Goal: Information Seeking & Learning: Learn about a topic

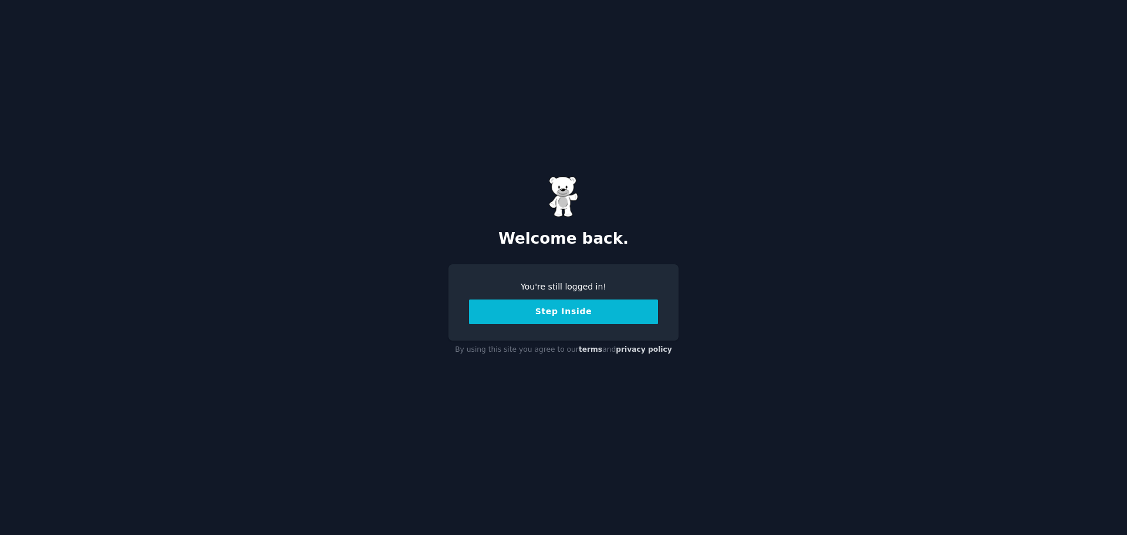
click at [553, 312] on button "Step Inside" at bounding box center [563, 311] width 189 height 25
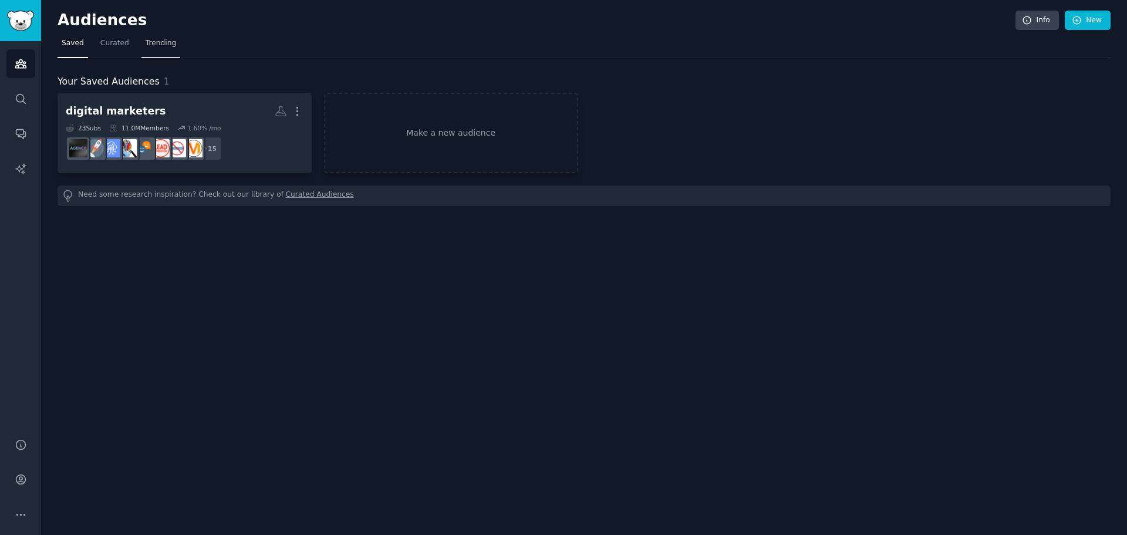
click at [147, 43] on span "Trending" at bounding box center [161, 43] width 31 height 11
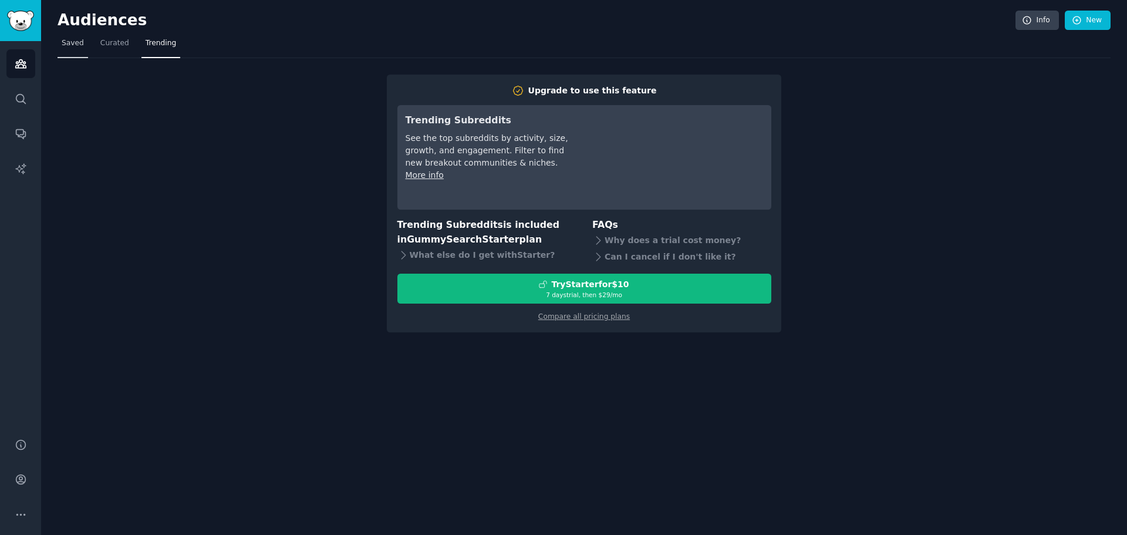
click at [79, 42] on span "Saved" at bounding box center [73, 43] width 22 height 11
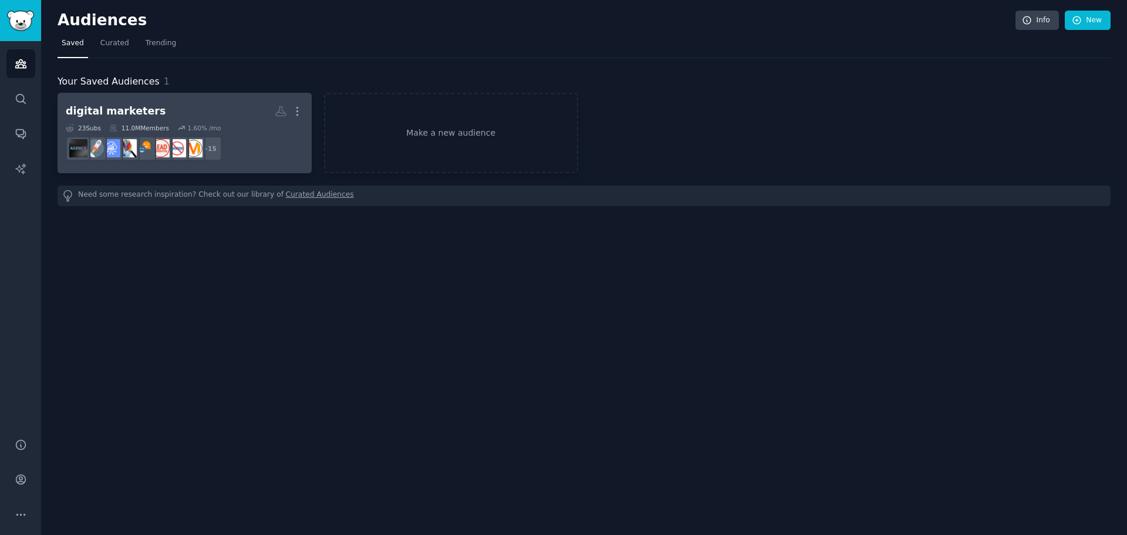
click at [134, 106] on div "digital marketers" at bounding box center [116, 111] width 100 height 15
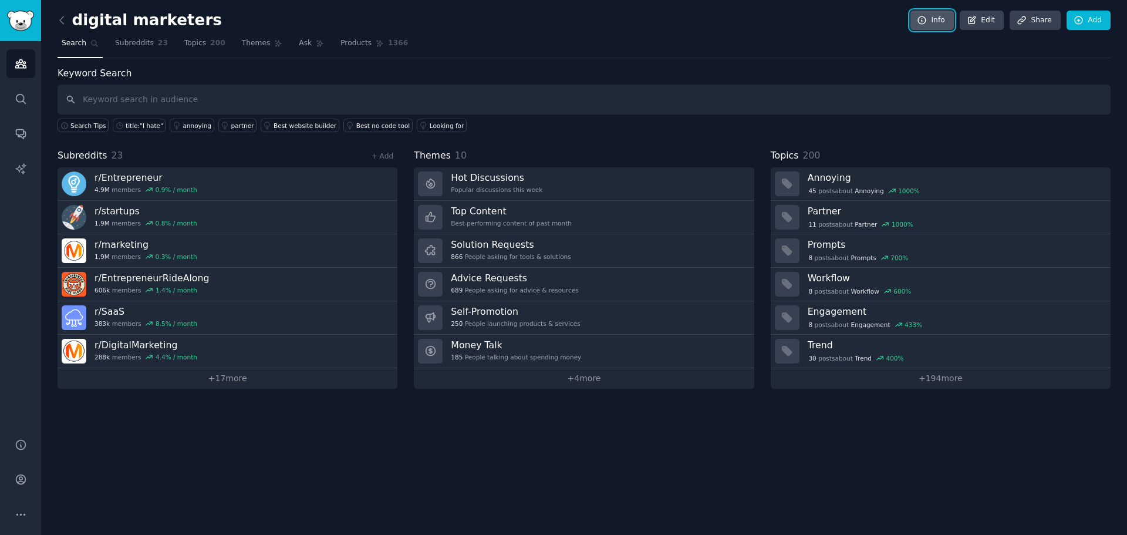
click at [943, 21] on link "Info" at bounding box center [931, 21] width 43 height 20
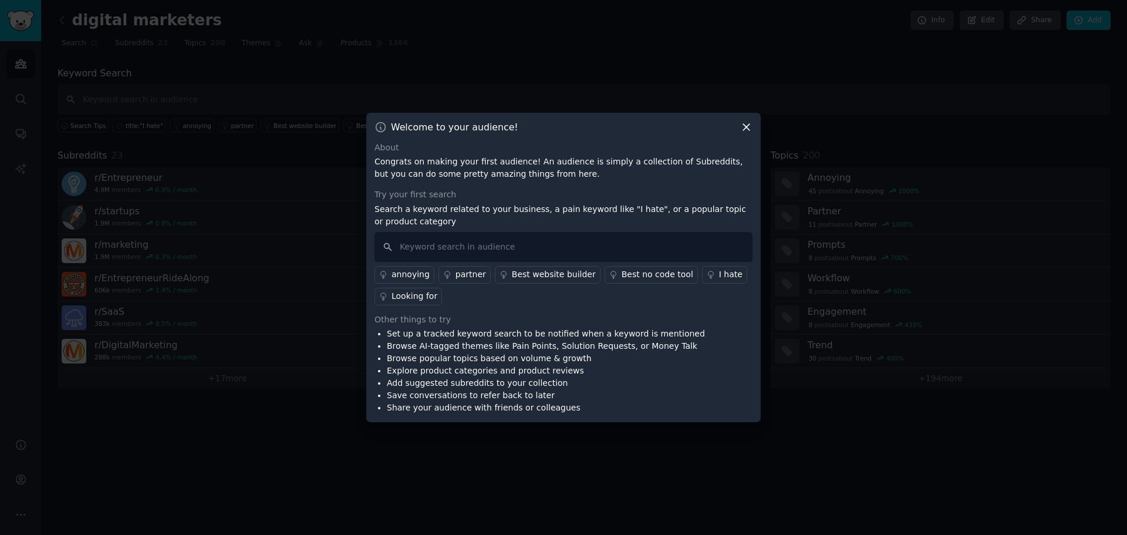
click at [748, 128] on icon at bounding box center [746, 127] width 12 height 12
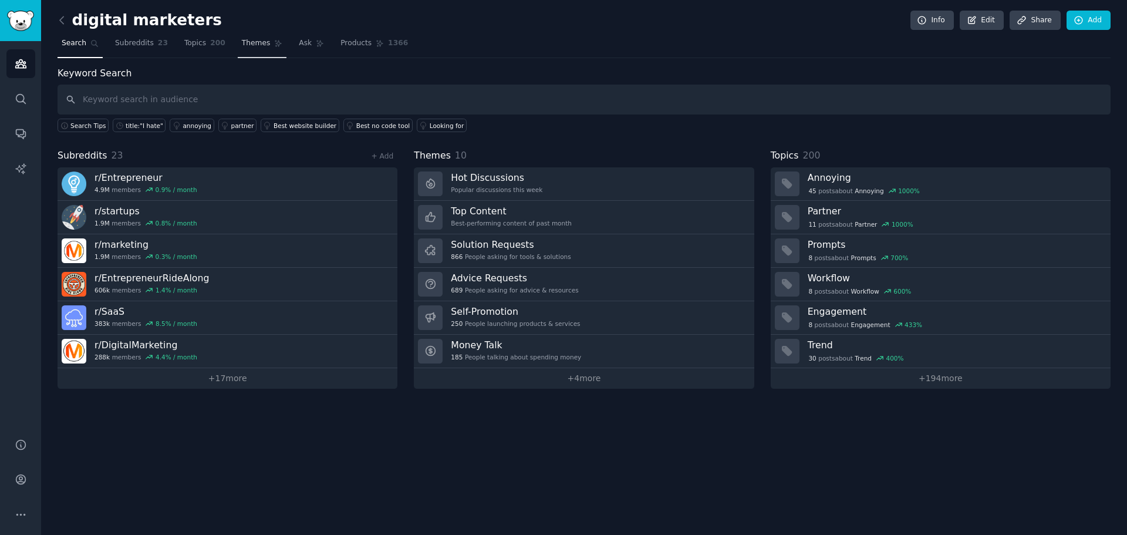
click at [248, 40] on span "Themes" at bounding box center [256, 43] width 29 height 11
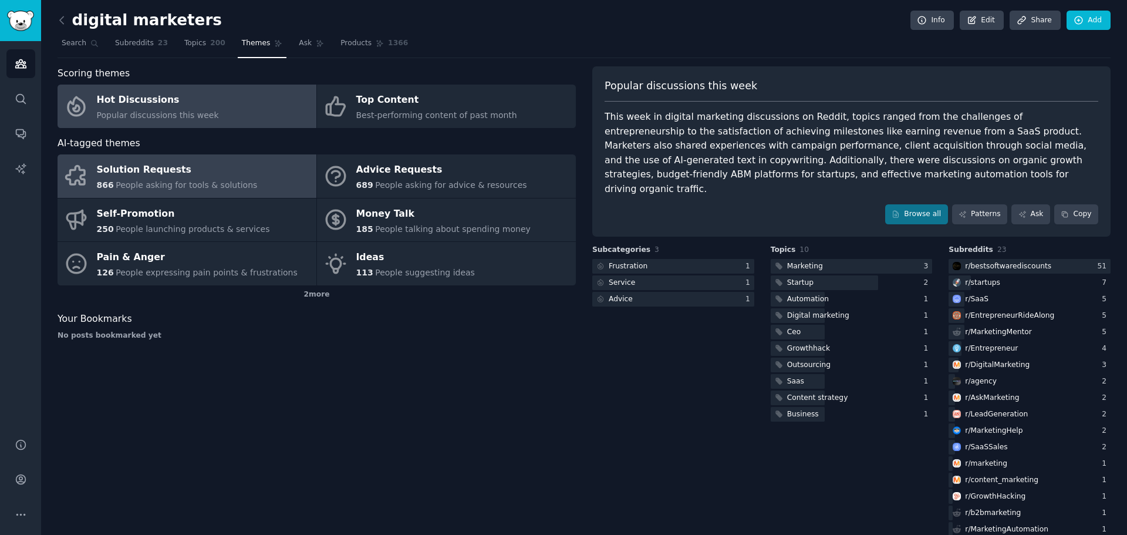
click at [172, 180] on span "People asking for tools & solutions" at bounding box center [186, 184] width 141 height 9
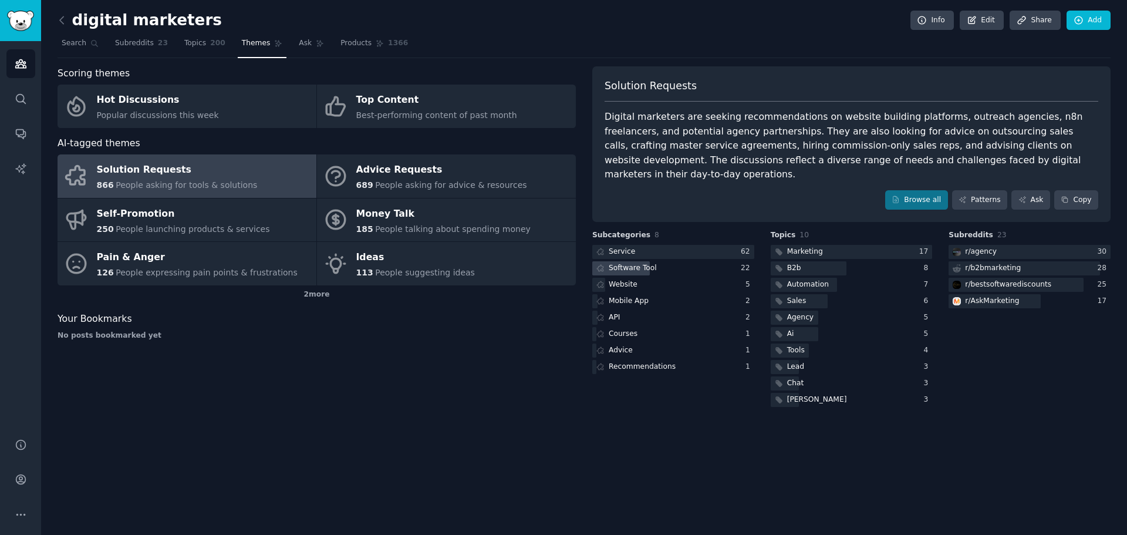
click at [646, 263] on div "Software Tool" at bounding box center [633, 268] width 48 height 11
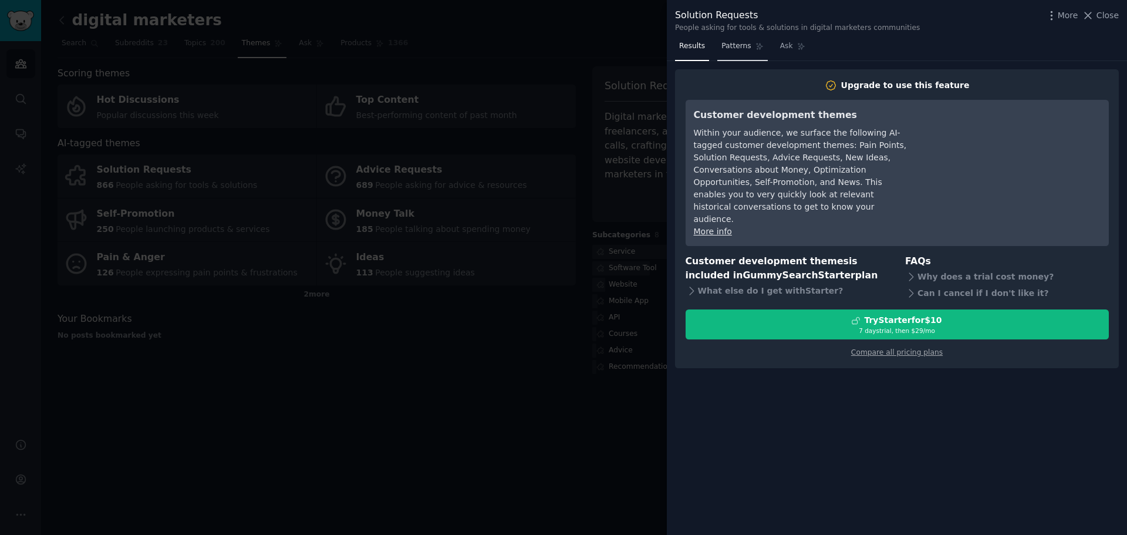
click at [755, 48] on icon at bounding box center [759, 46] width 8 height 8
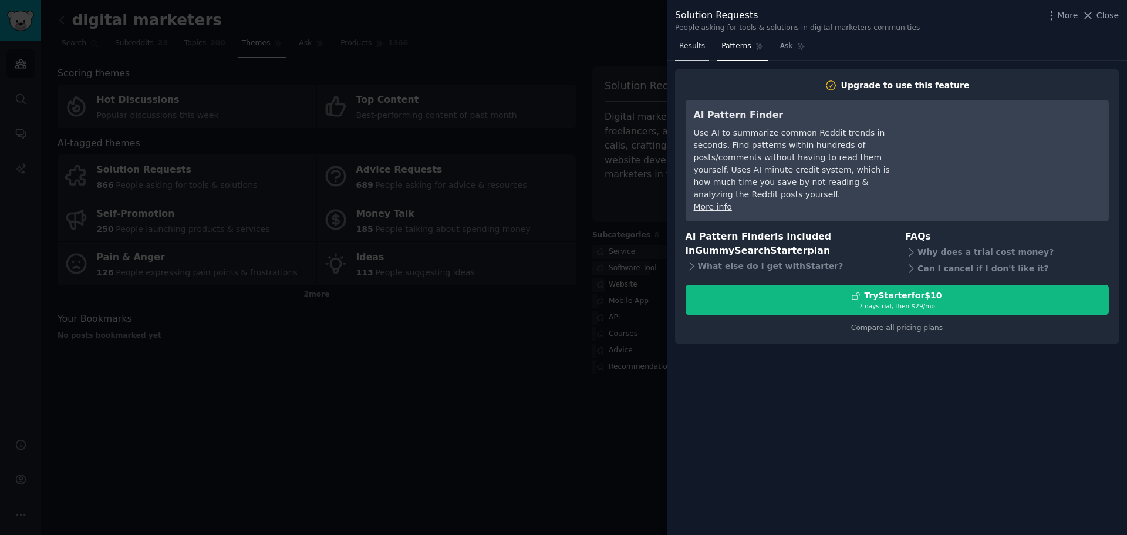
click at [695, 50] on span "Results" at bounding box center [692, 46] width 26 height 11
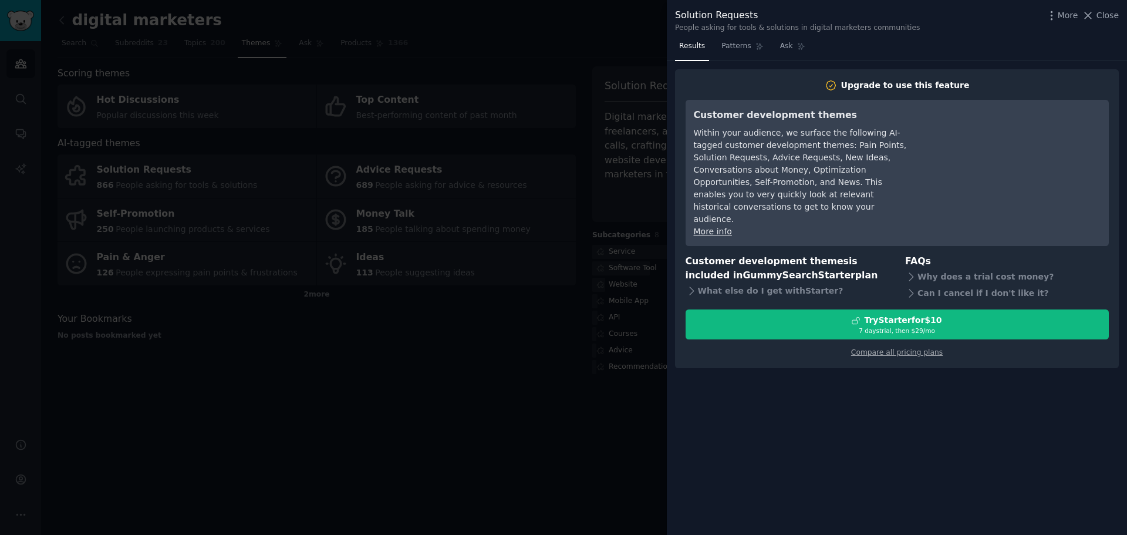
click at [333, 358] on div at bounding box center [563, 267] width 1127 height 535
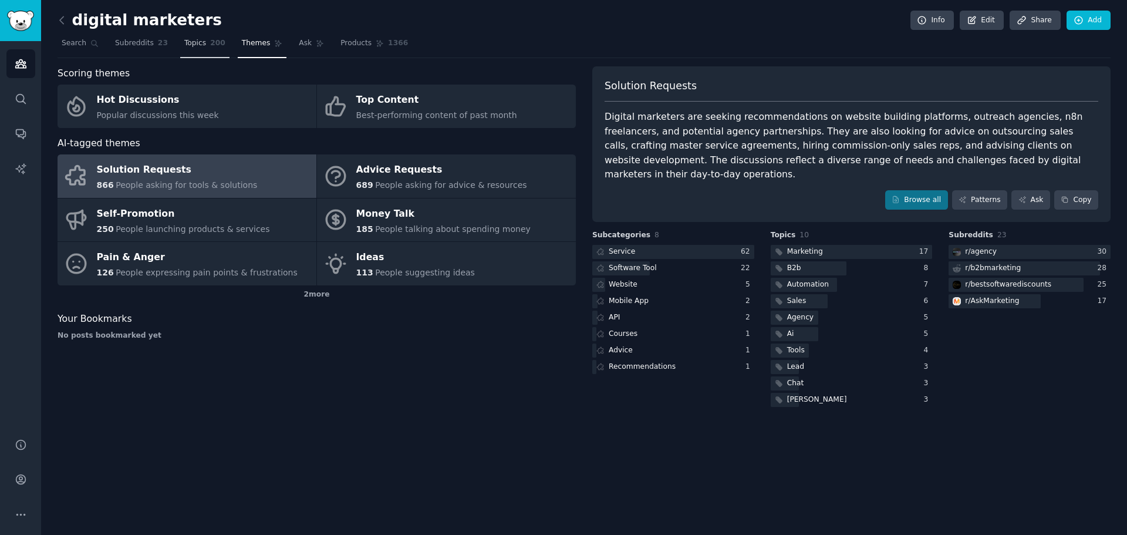
click at [184, 48] on span "Topics" at bounding box center [195, 43] width 22 height 11
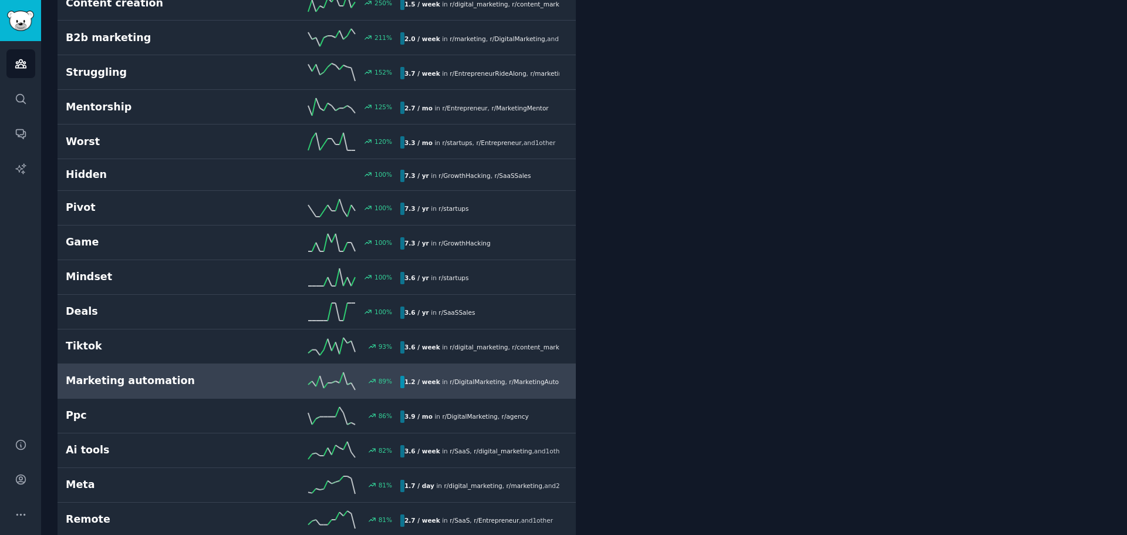
scroll to position [523, 0]
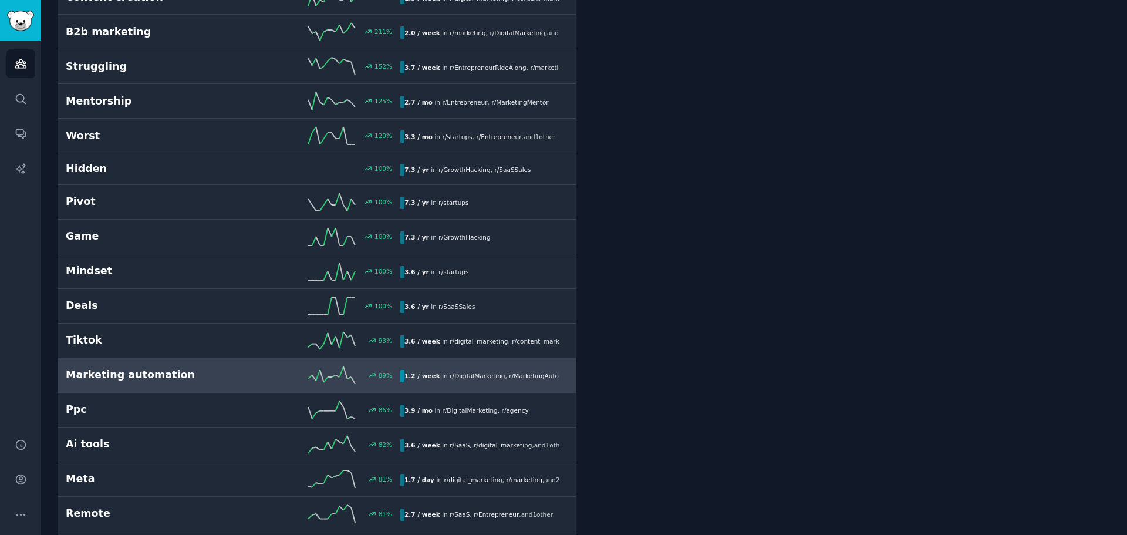
click at [177, 376] on h2 "Marketing automation" at bounding box center [149, 374] width 167 height 15
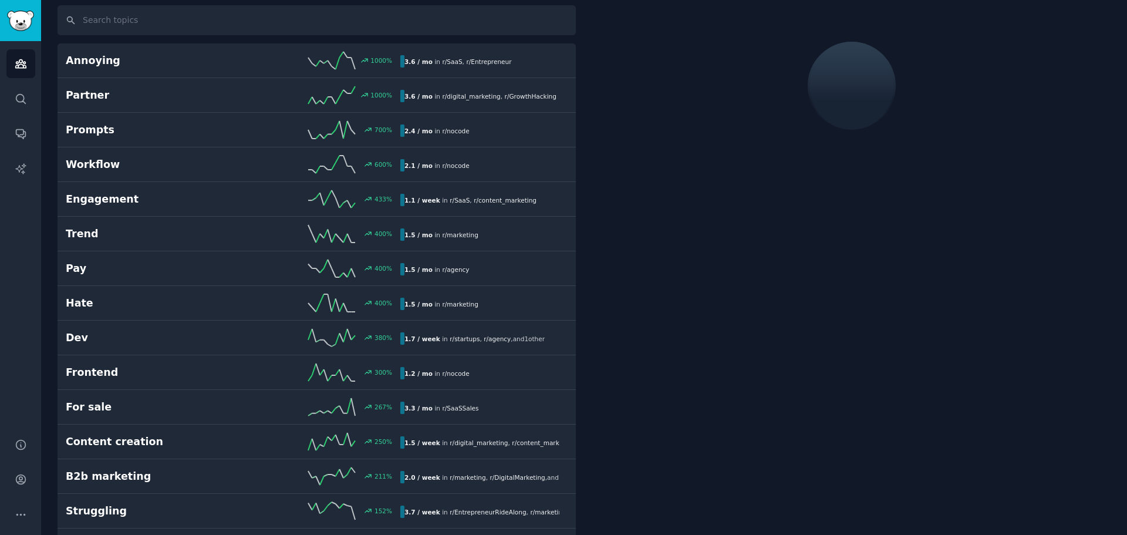
scroll to position [66, 0]
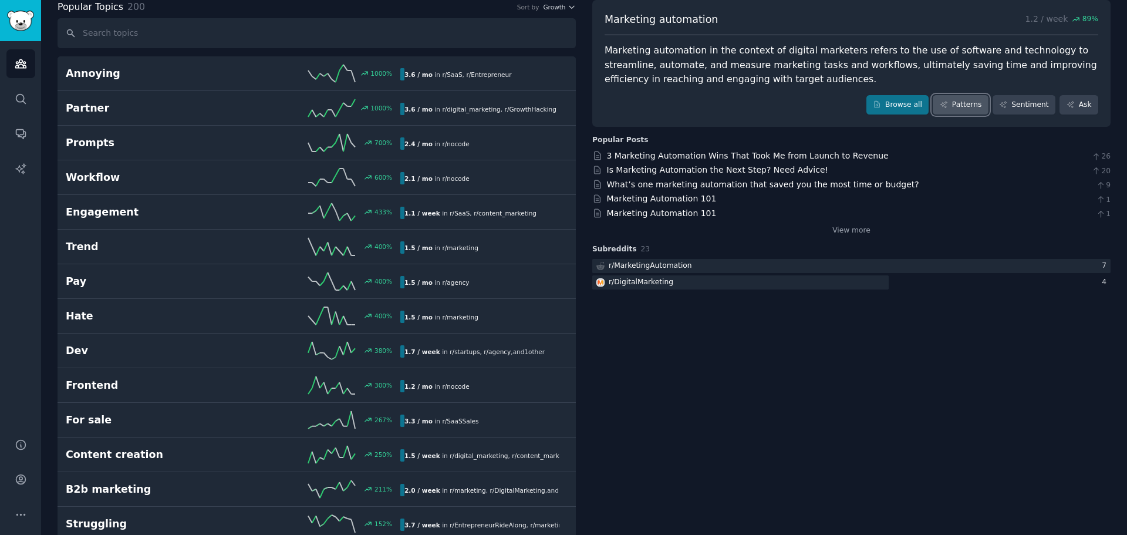
click at [981, 108] on link "Patterns" at bounding box center [960, 105] width 55 height 20
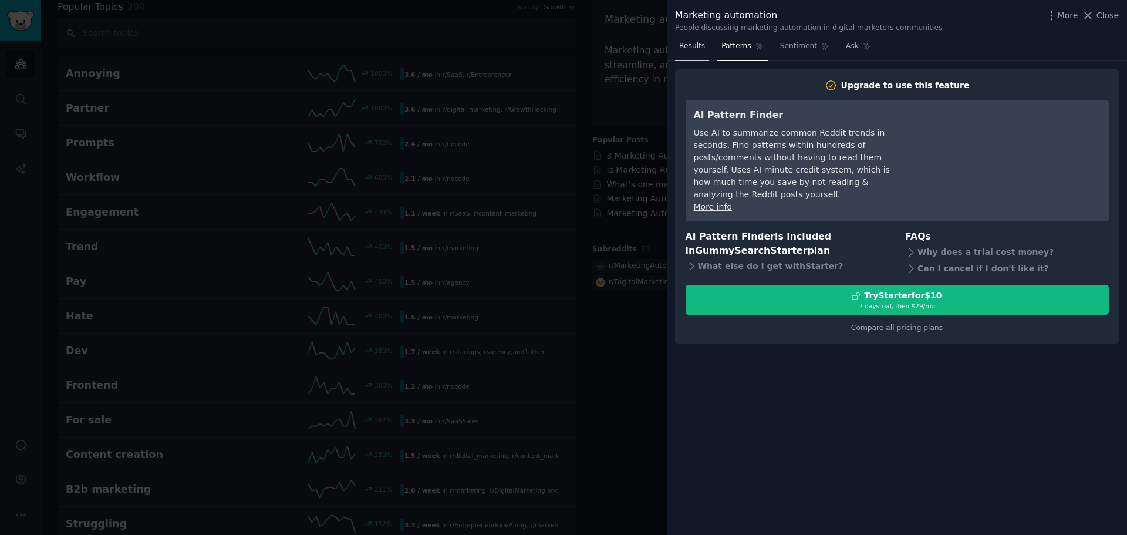
click at [686, 49] on span "Results" at bounding box center [692, 46] width 26 height 11
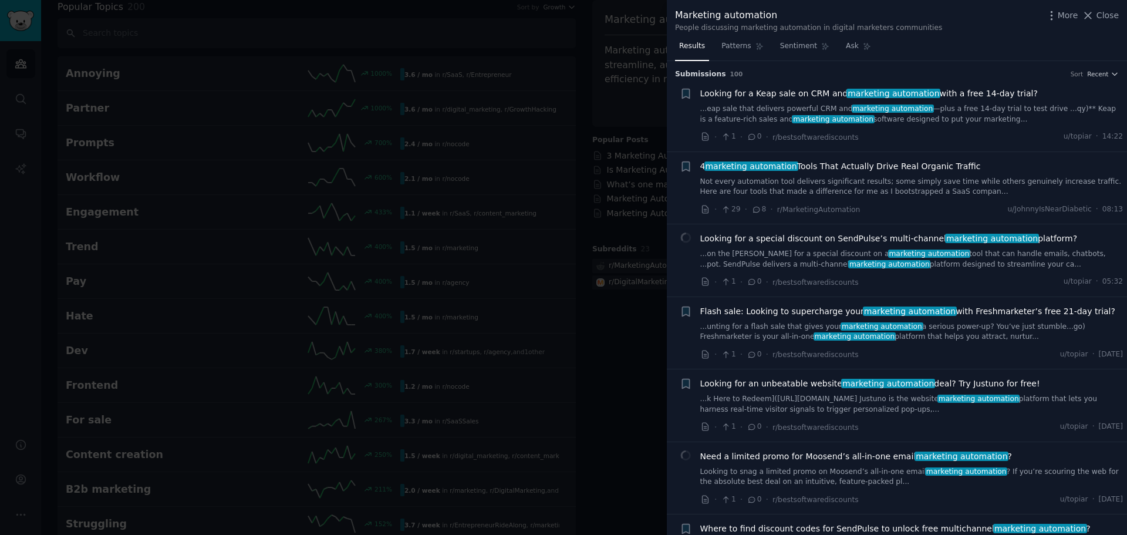
click at [508, 168] on div at bounding box center [563, 267] width 1127 height 535
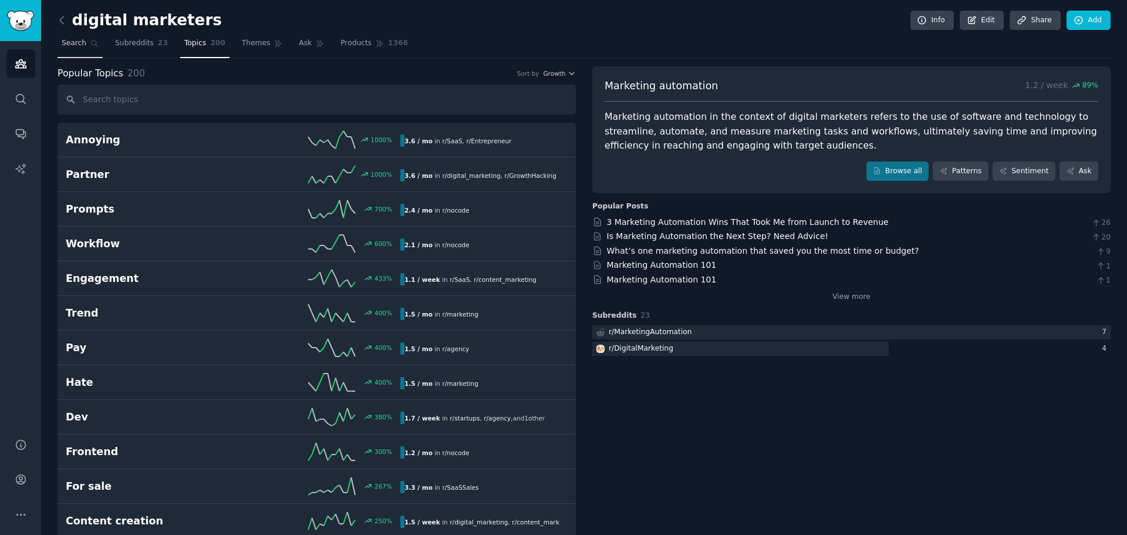
click at [74, 45] on span "Search" at bounding box center [74, 43] width 25 height 11
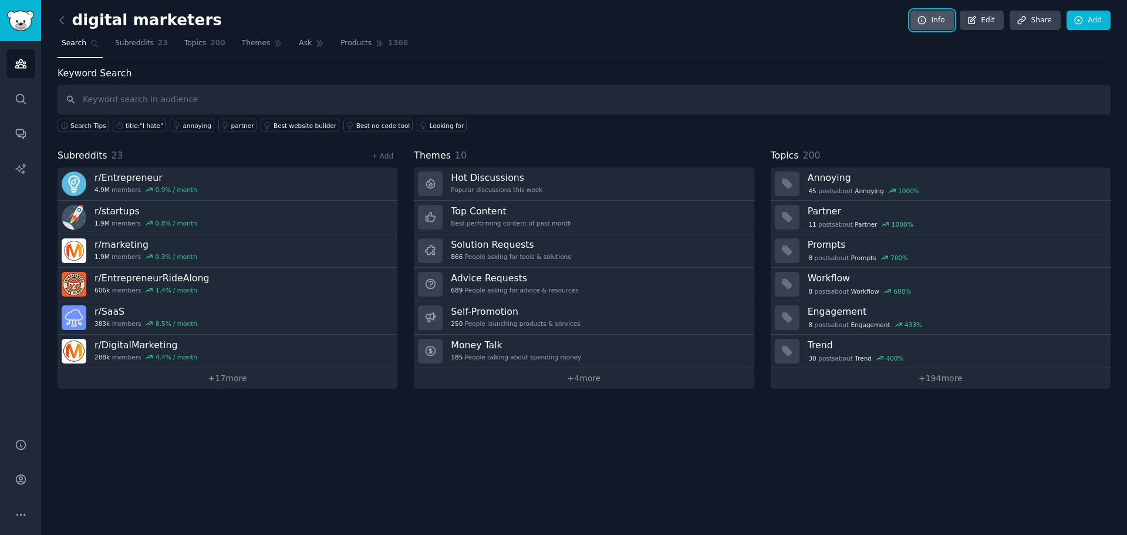
click at [927, 16] on icon at bounding box center [922, 20] width 11 height 11
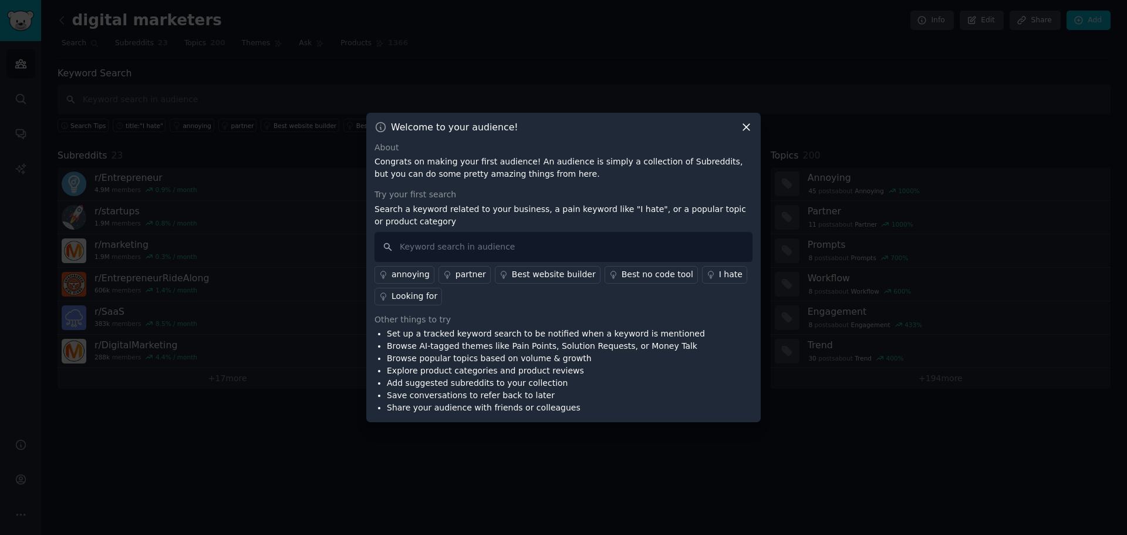
click at [424, 298] on div "Looking for" at bounding box center [414, 296] width 46 height 12
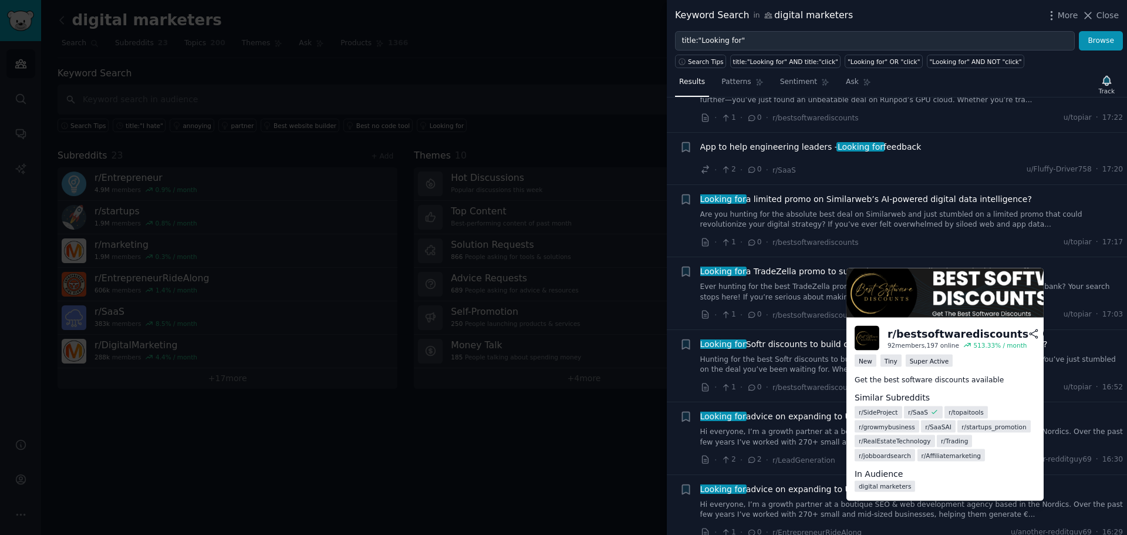
scroll to position [175, 0]
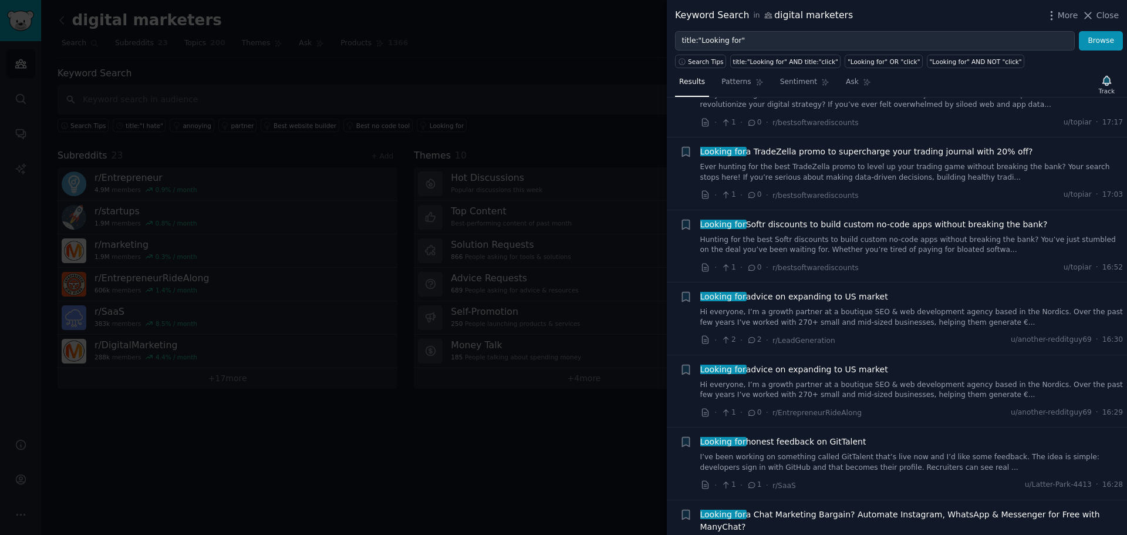
click at [486, 436] on div at bounding box center [563, 267] width 1127 height 535
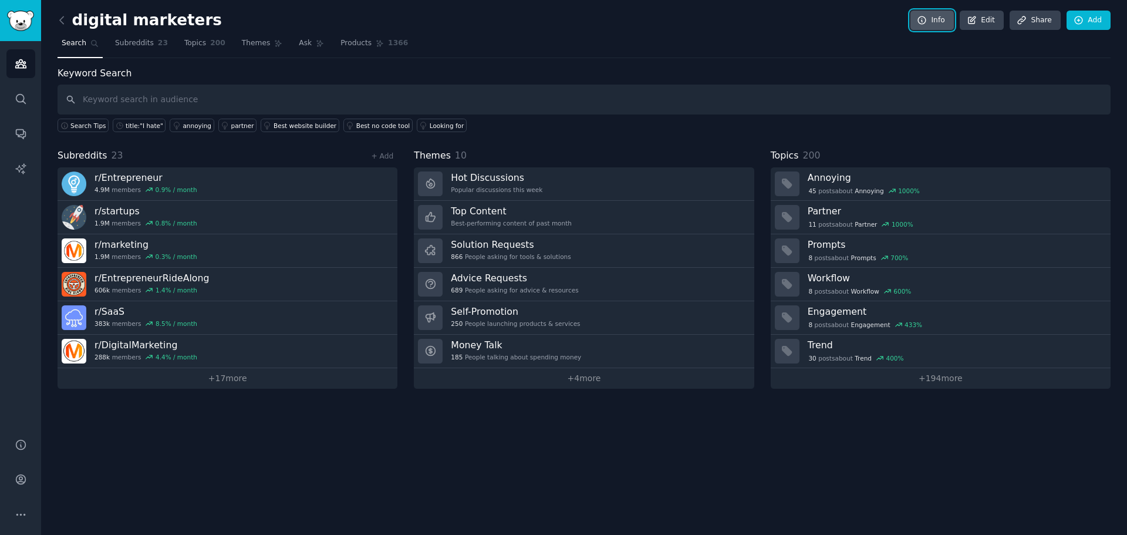
click at [927, 15] on icon at bounding box center [922, 20] width 11 height 11
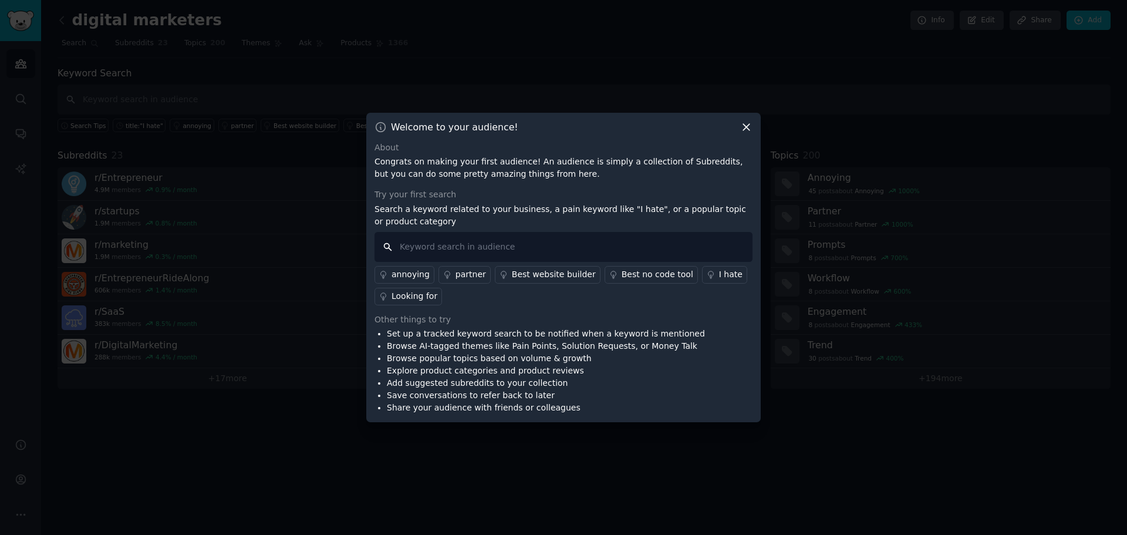
click at [452, 247] on input "text" at bounding box center [563, 247] width 378 height 30
type input "i hate data"
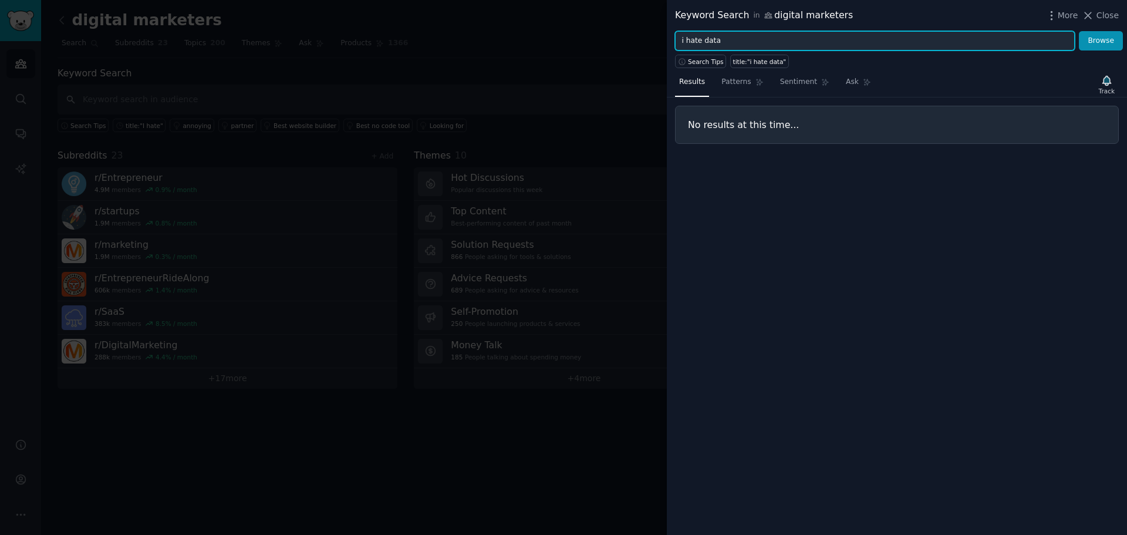
click at [735, 42] on input "i hate data" at bounding box center [875, 41] width 400 height 20
drag, startPoint x: 751, startPoint y: 40, endPoint x: 635, endPoint y: 39, distance: 115.6
click at [624, 40] on div "Keyword Search in digital marketers More Close i hate data Browse Search Tips t…" at bounding box center [563, 267] width 1127 height 535
paste input "I hate dealing with"
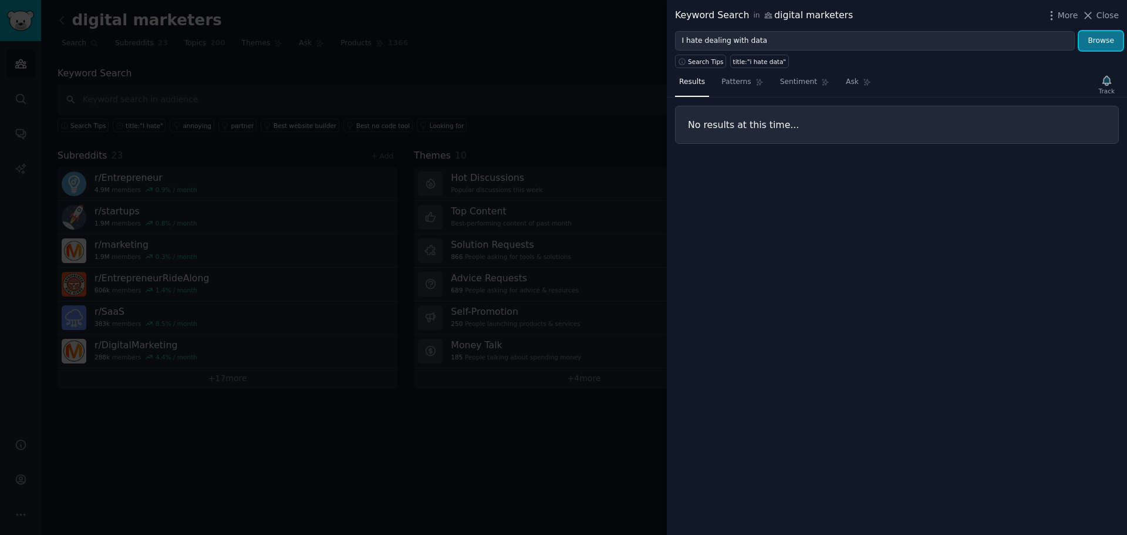
click at [1112, 36] on button "Browse" at bounding box center [1101, 41] width 44 height 20
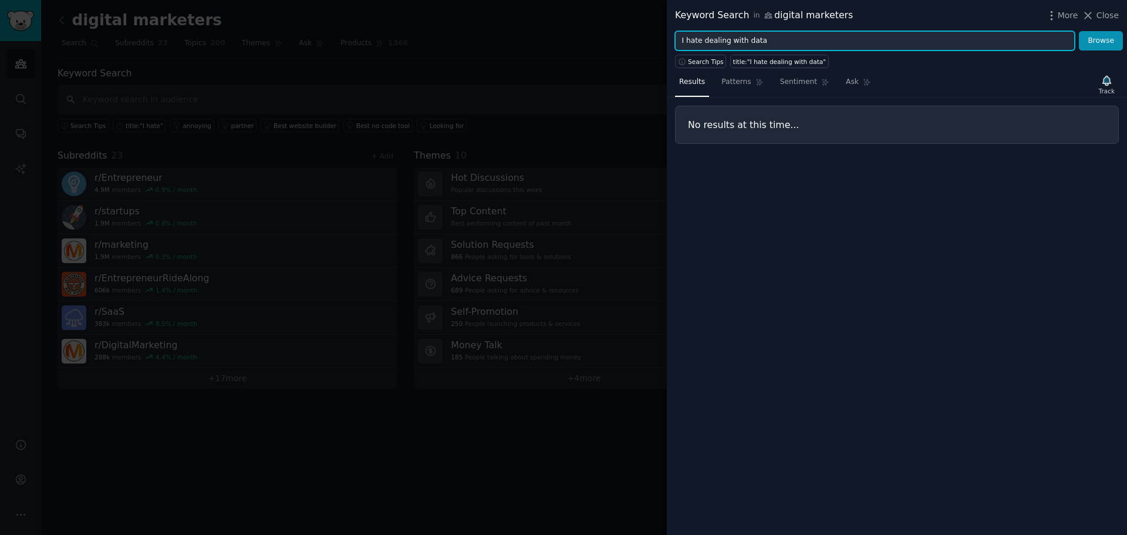
drag, startPoint x: 778, startPoint y: 38, endPoint x: 661, endPoint y: 28, distance: 117.8
click at [661, 28] on div "Keyword Search in digital marketers More Close I hate dealing with data Browse …" at bounding box center [563, 267] width 1127 height 535
paste input "work"
type input "I hate working with data"
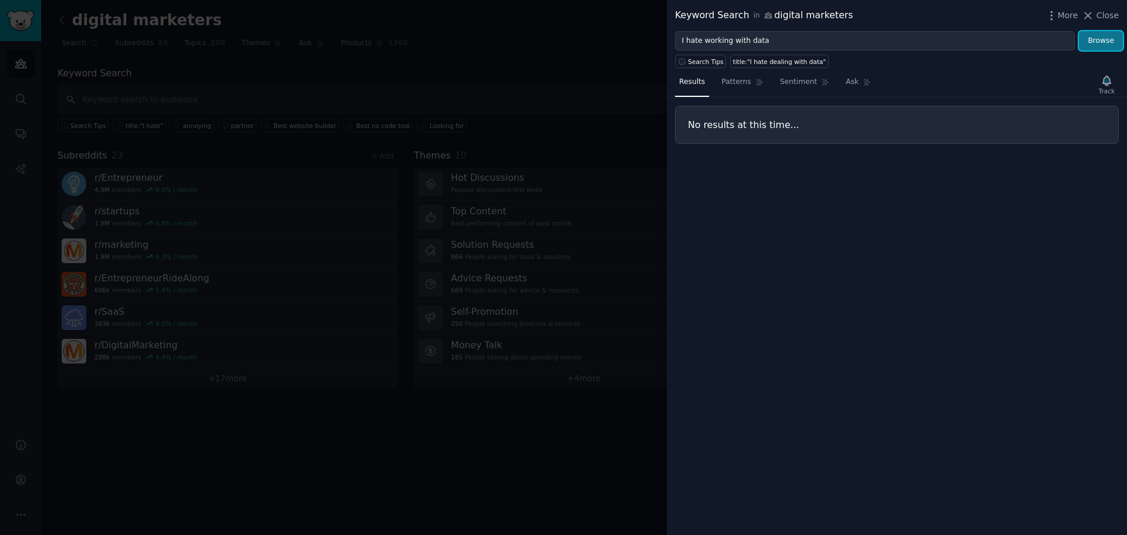
click at [1109, 43] on button "Browse" at bounding box center [1101, 41] width 44 height 20
click at [1103, 14] on span "Close" at bounding box center [1107, 15] width 22 height 12
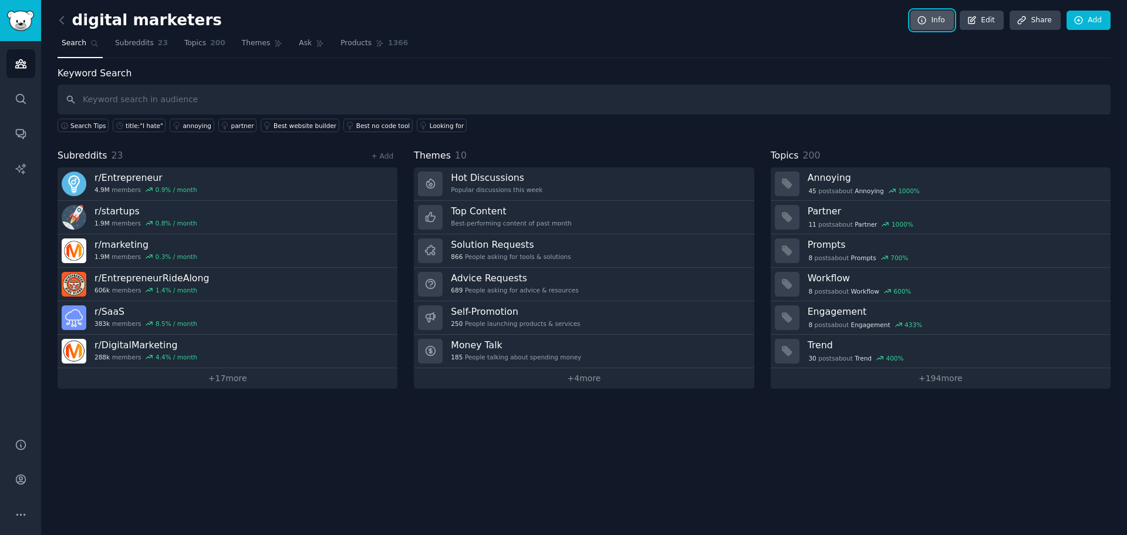
click at [931, 13] on link "Info" at bounding box center [931, 21] width 43 height 20
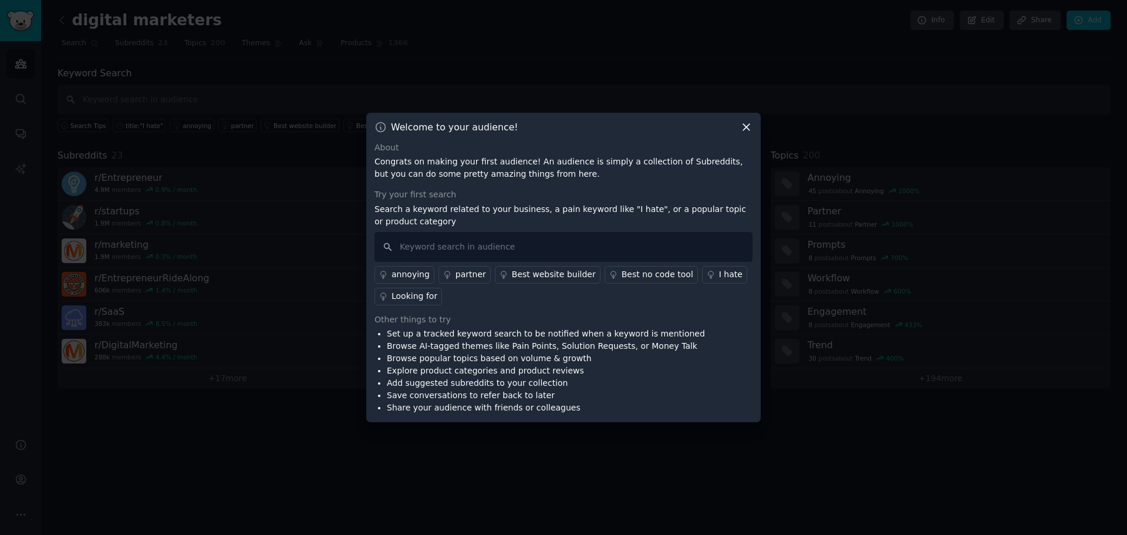
click at [719, 272] on div "I hate" at bounding box center [730, 274] width 23 height 12
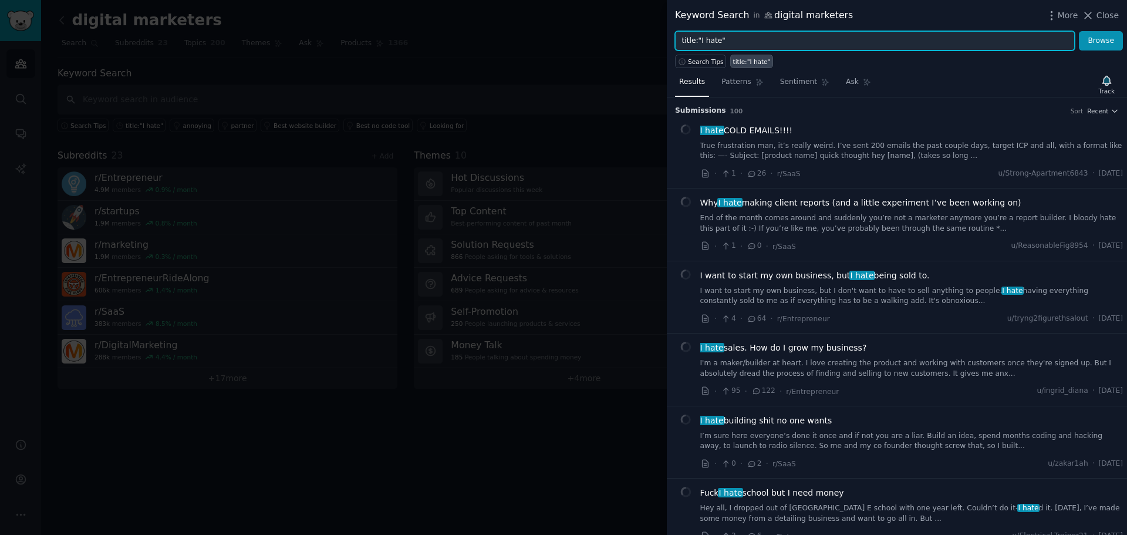
click at [716, 41] on input "title:"I hate"" at bounding box center [875, 41] width 400 height 20
click at [1079, 31] on button "Browse" at bounding box center [1101, 41] width 44 height 20
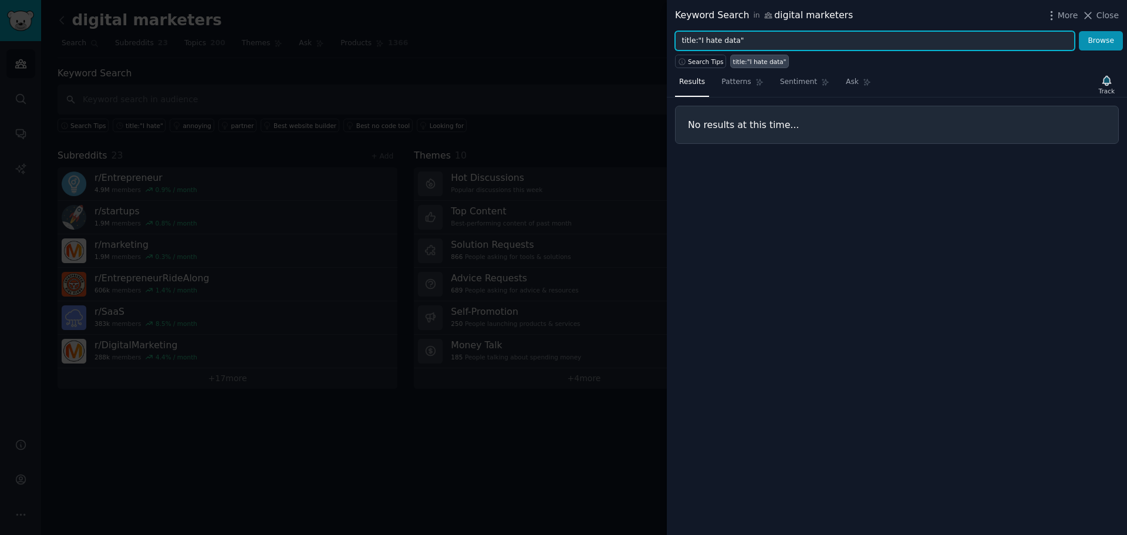
click at [718, 40] on input "title:"I hate data"" at bounding box center [875, 41] width 400 height 20
click at [1079, 31] on button "Browse" at bounding box center [1101, 41] width 44 height 20
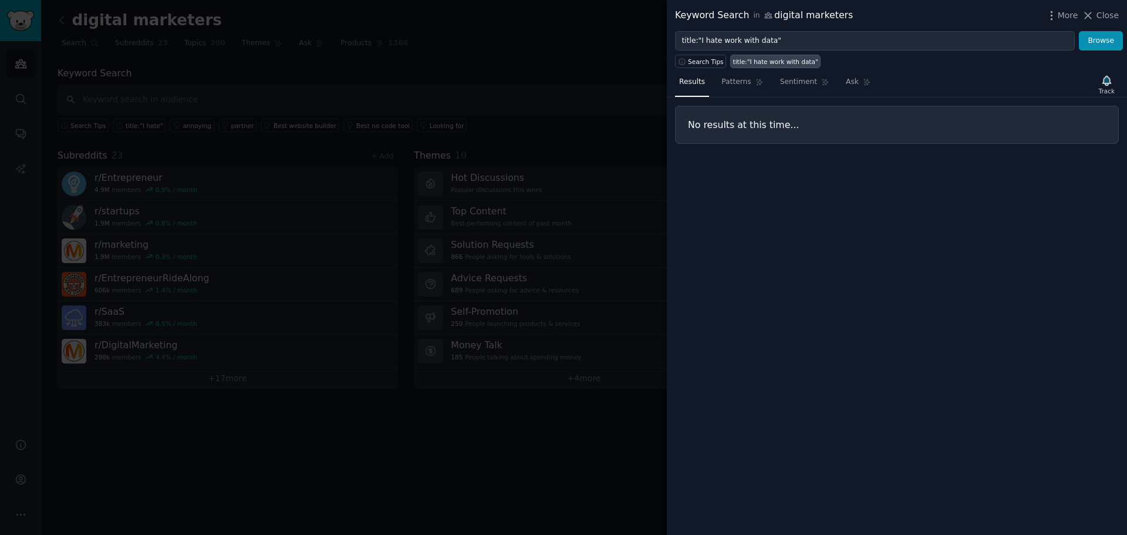
click at [750, 65] on div "title:"I hate work with data"" at bounding box center [775, 62] width 85 height 8
click at [711, 58] on span "Search Tips" at bounding box center [706, 62] width 36 height 8
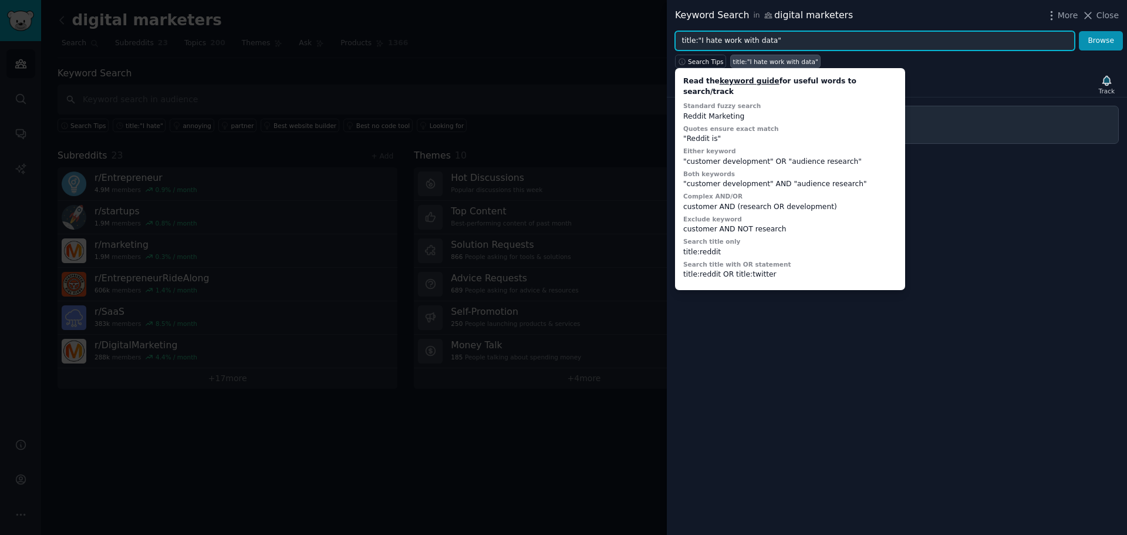
click at [793, 42] on input "title:"I hate work with data"" at bounding box center [875, 41] width 400 height 20
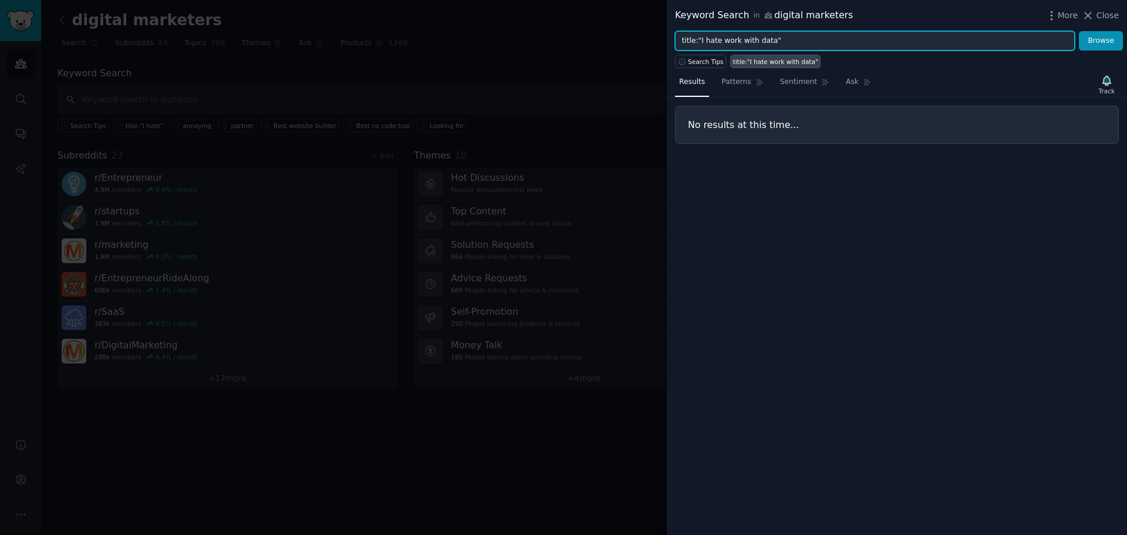
drag, startPoint x: 765, startPoint y: 40, endPoint x: 717, endPoint y: 39, distance: 48.1
click at [717, 39] on input "title:"I hate work with data"" at bounding box center [875, 41] width 400 height 20
type input "title:"I hate""
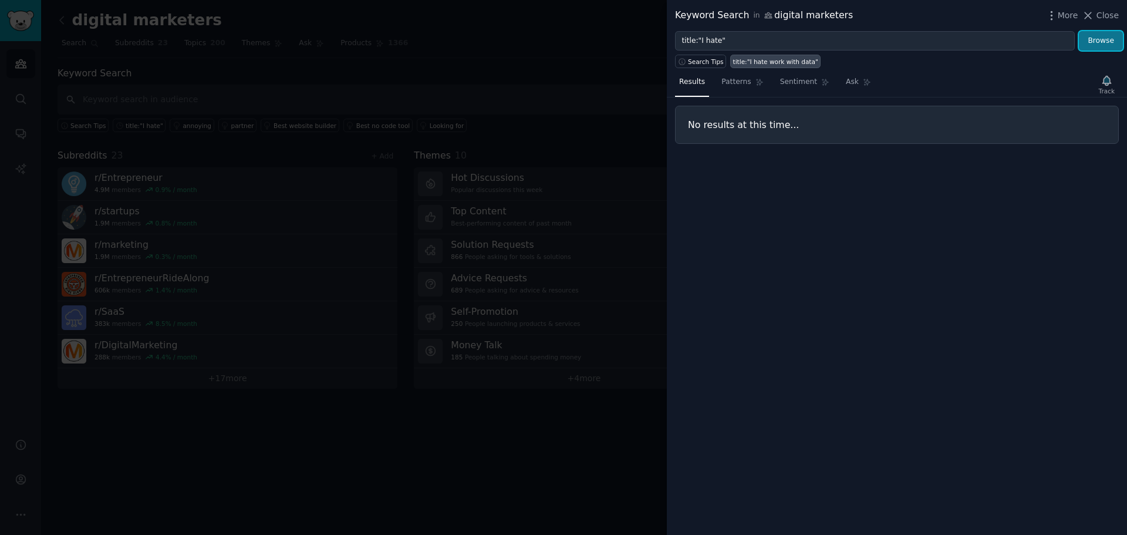
click at [1107, 40] on button "Browse" at bounding box center [1101, 41] width 44 height 20
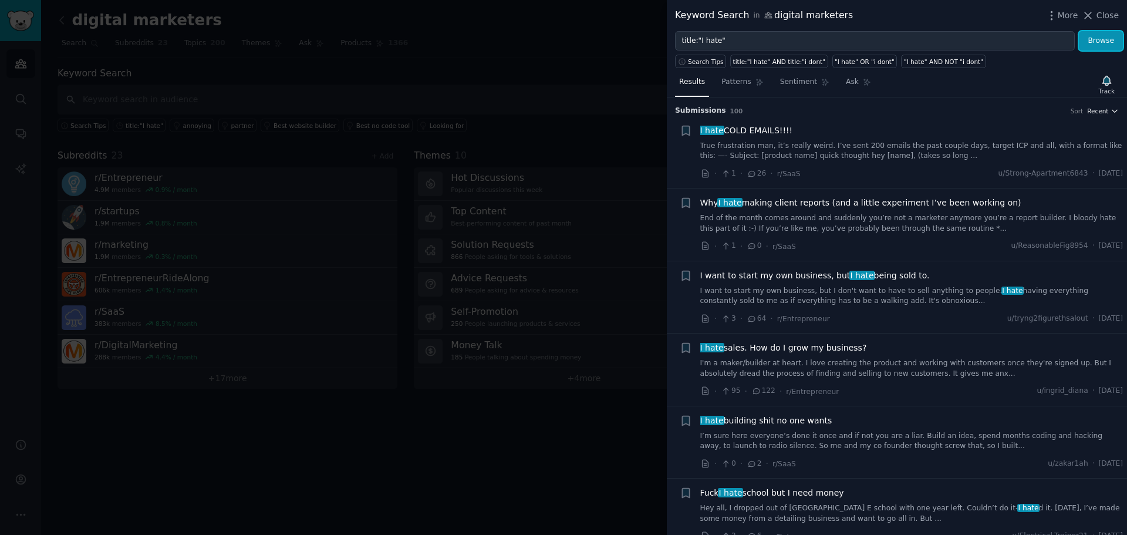
click at [1104, 112] on span "Recent" at bounding box center [1097, 111] width 21 height 8
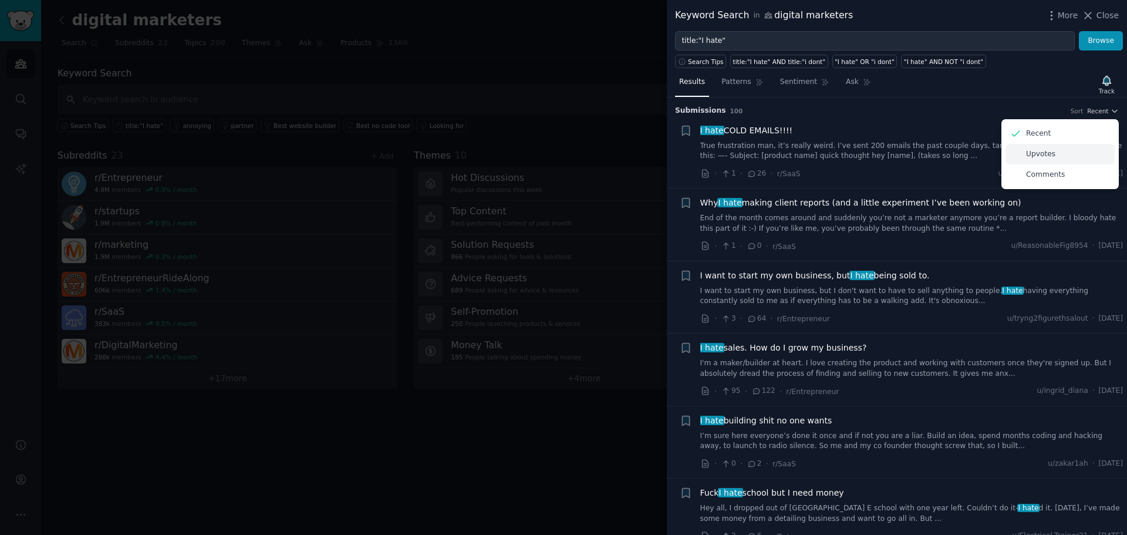
click at [1046, 156] on p "Upvotes" at bounding box center [1040, 154] width 29 height 11
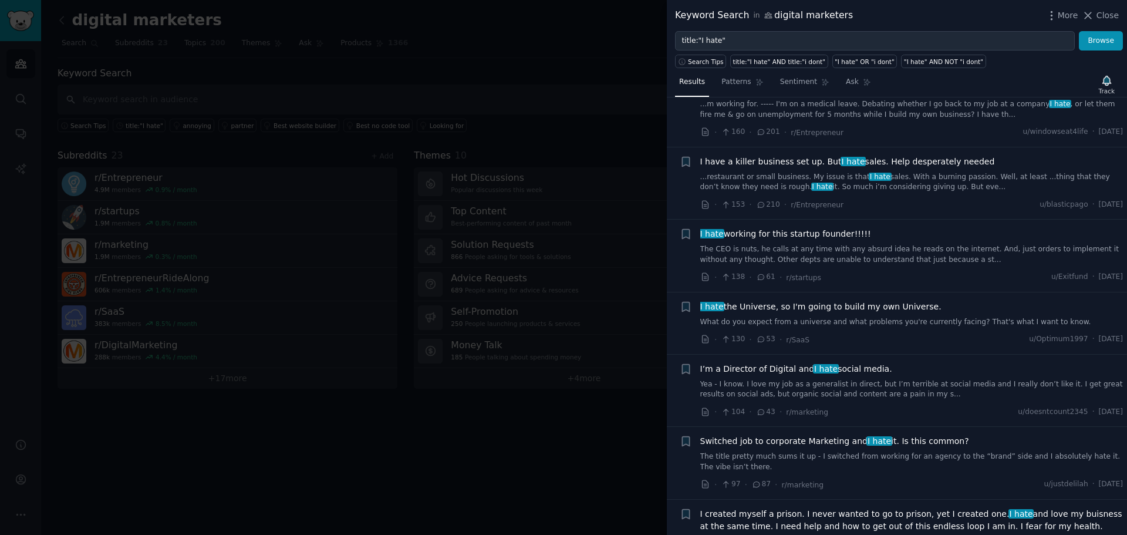
scroll to position [414, 0]
